Goal: Information Seeking & Learning: Understand process/instructions

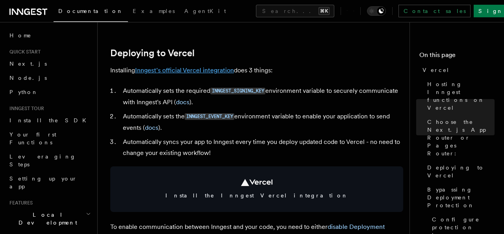
click at [191, 69] on link "Inngest's official Vercel integration" at bounding box center [184, 70] width 99 height 7
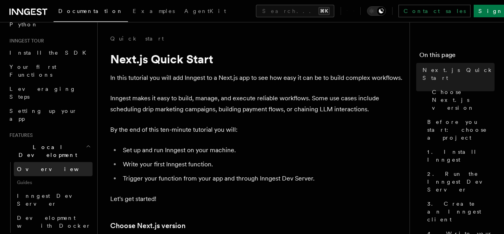
click at [44, 162] on link "Overview" at bounding box center [53, 169] width 79 height 14
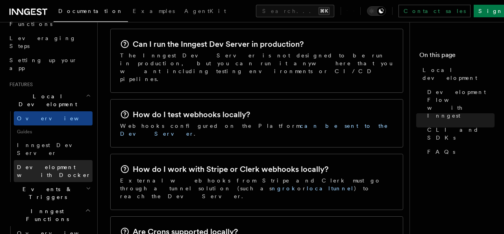
scroll to position [120, 0]
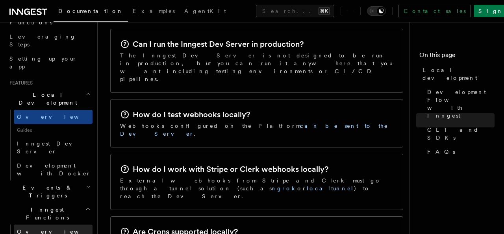
click at [45, 225] on link "Overview" at bounding box center [53, 232] width 79 height 14
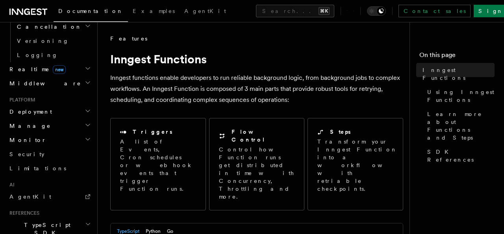
scroll to position [351, 0]
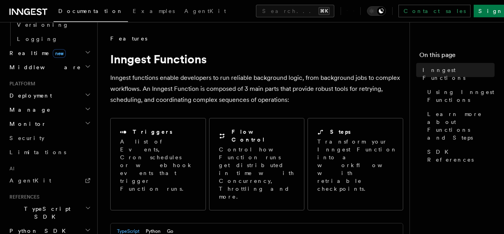
click at [85, 92] on icon "button" at bounding box center [88, 95] width 6 height 6
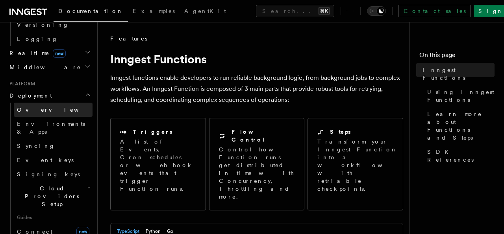
click at [62, 103] on link "Overview" at bounding box center [53, 110] width 79 height 14
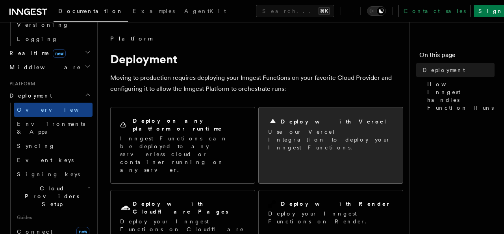
click at [315, 146] on div "Deploy with Vercel Use our Vercel Integration to deploy your Inngest Functions." at bounding box center [331, 135] width 144 height 54
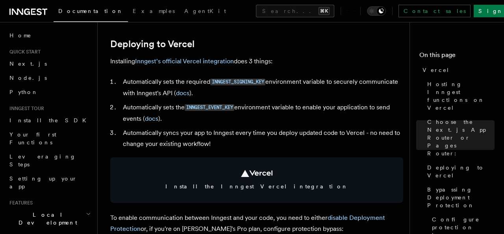
scroll to position [349, 0]
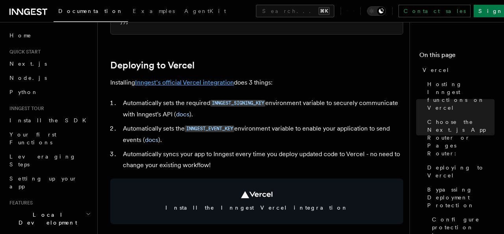
click at [188, 83] on link "Inngest's official Vercel integration" at bounding box center [184, 82] width 99 height 7
